Goal: Transaction & Acquisition: Purchase product/service

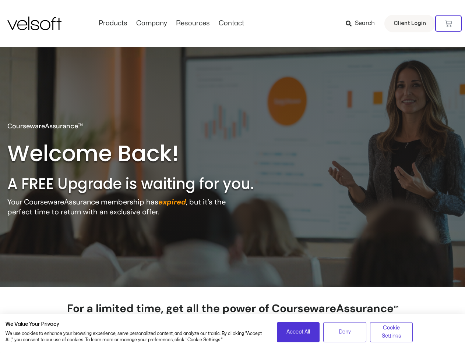
click at [232, 177] on h2 "A FREE Upgrade is waiting for you." at bounding box center [145, 183] width 277 height 19
click at [448, 24] on icon at bounding box center [448, 23] width 7 height 7
click at [298, 332] on span "Accept All" at bounding box center [298, 332] width 24 height 8
click at [344, 332] on span "Deny" at bounding box center [345, 332] width 12 height 8
click at [391, 332] on span "Cookie Settings" at bounding box center [391, 332] width 33 height 17
